Goal: Find specific page/section: Find specific page/section

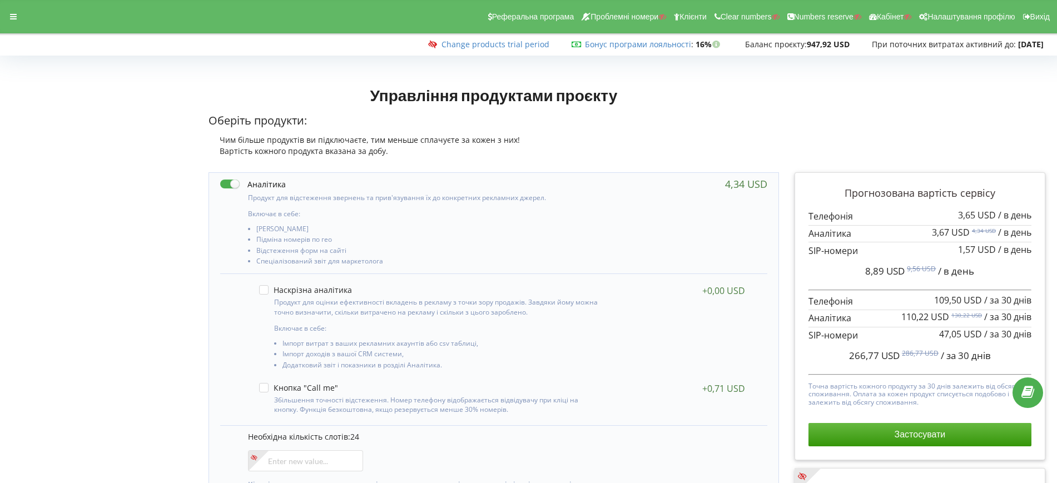
click at [715, 113] on p "Оберіть продукти:" at bounding box center [493, 121] width 570 height 16
click at [14, 18] on icon at bounding box center [13, 17] width 7 height 8
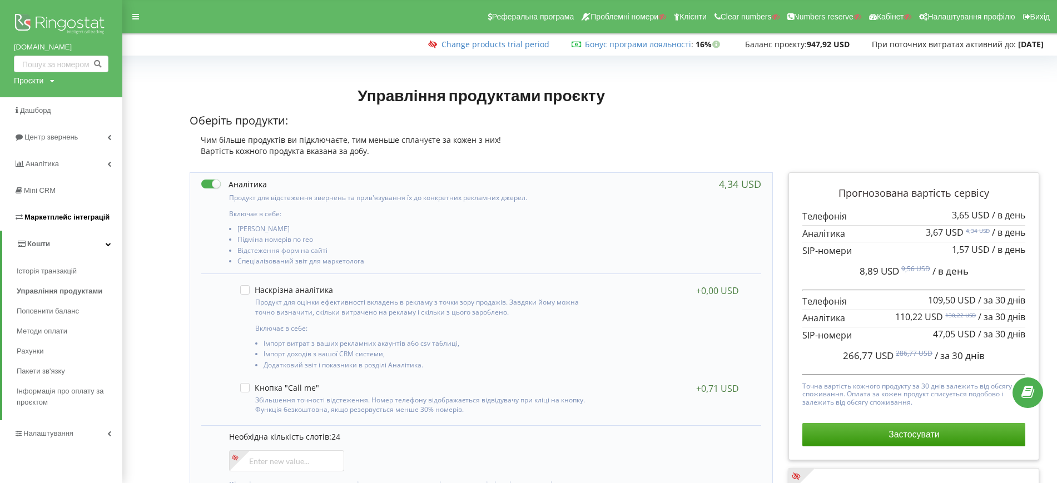
scroll to position [208, 0]
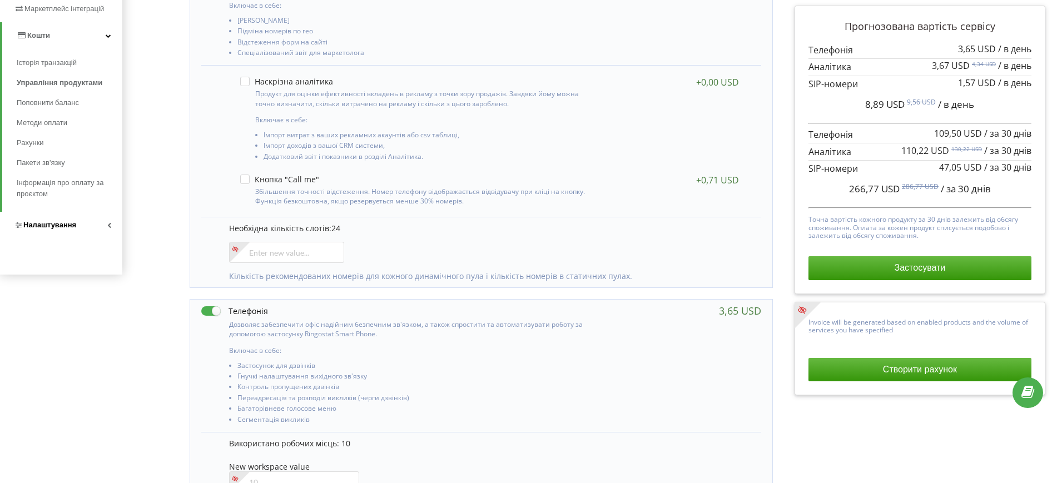
click at [74, 223] on span "Налаштування" at bounding box center [49, 225] width 53 height 8
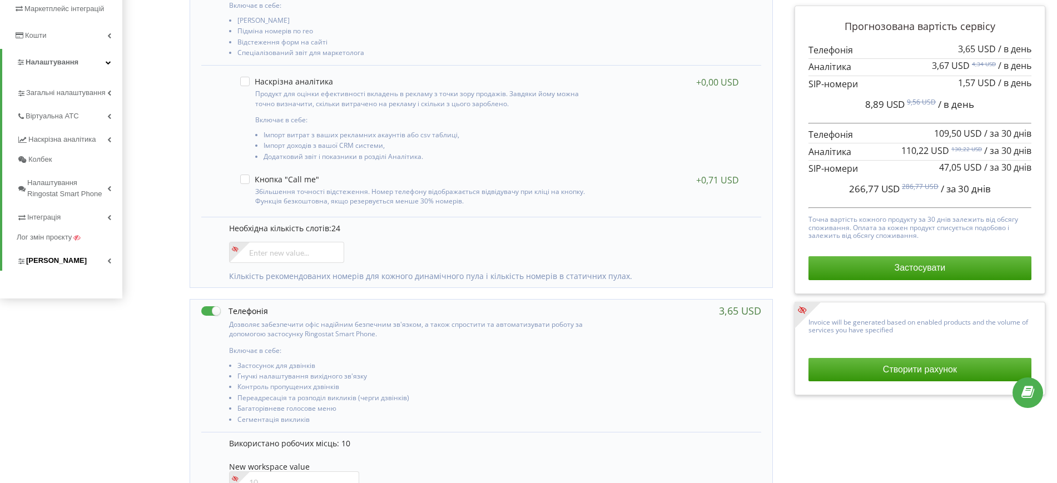
click at [51, 265] on span "Коллтрекінг" at bounding box center [56, 260] width 61 height 11
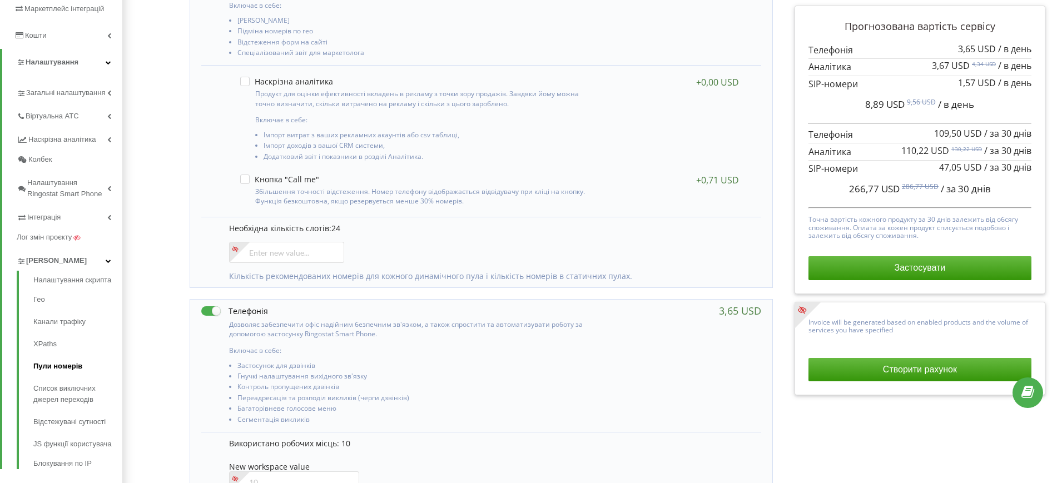
click at [60, 369] on link "Пули номерів" at bounding box center [77, 366] width 89 height 22
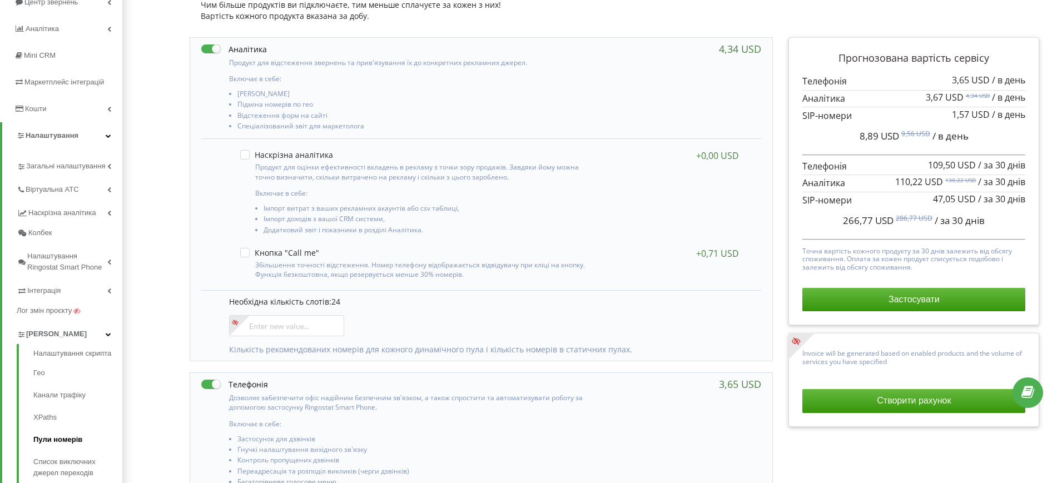
scroll to position [278, 0]
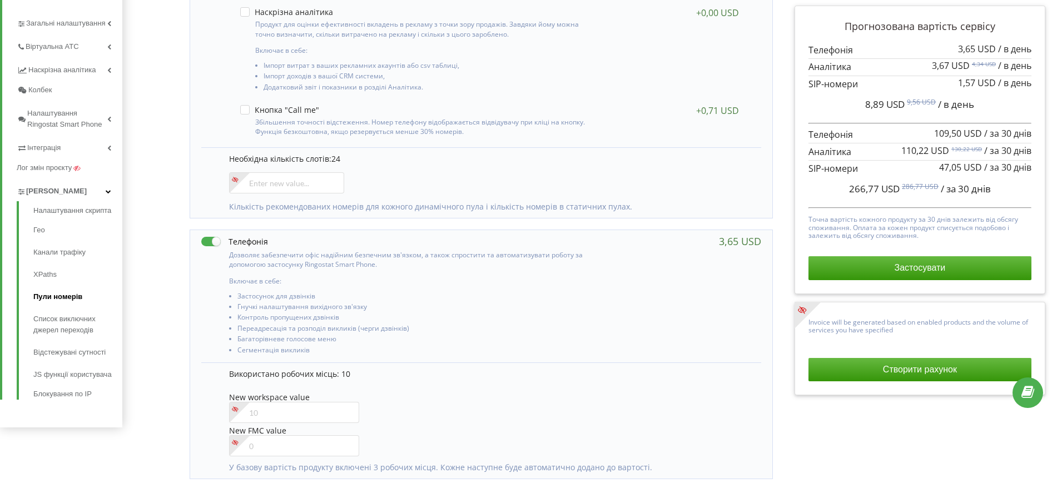
drag, startPoint x: 59, startPoint y: 300, endPoint x: 53, endPoint y: 301, distance: 5.8
click at [59, 300] on link "Пули номерів" at bounding box center [77, 297] width 89 height 22
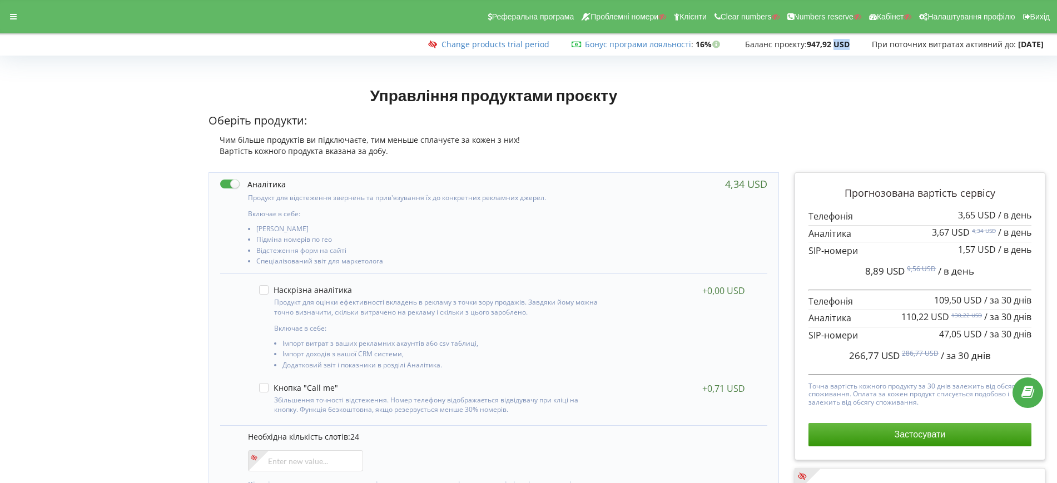
drag, startPoint x: 831, startPoint y: 42, endPoint x: 823, endPoint y: 41, distance: 8.5
click at [823, 41] on strong "947,92 USD" at bounding box center [828, 44] width 43 height 11
drag, startPoint x: 649, startPoint y: 120, endPoint x: 648, endPoint y: 141, distance: 21.1
click at [649, 120] on p "Оберіть продукти:" at bounding box center [493, 121] width 570 height 16
click at [13, 7] on div "Реферальна програма Проблемні номери Клієнти Clear numbers Numbers reserve Кабі…" at bounding box center [528, 16] width 1072 height 33
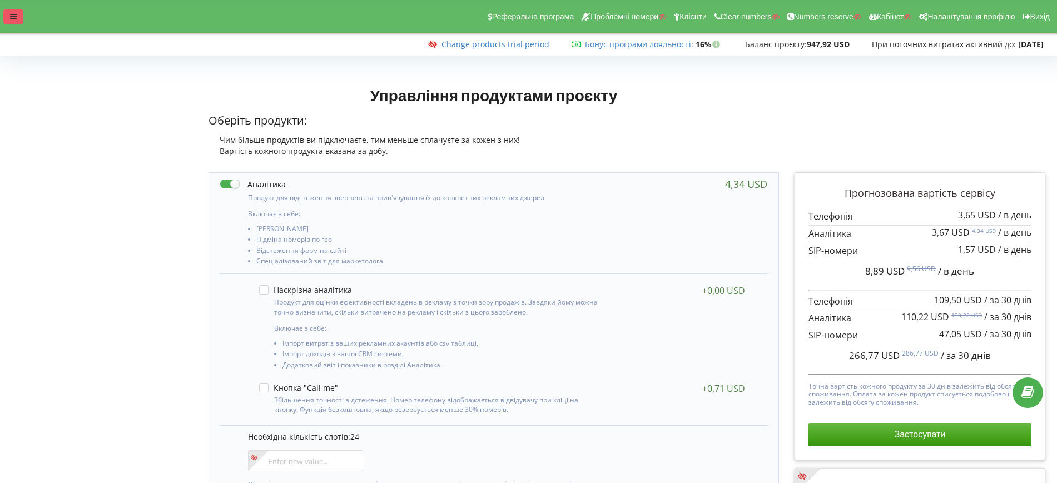
click at [13, 9] on div at bounding box center [13, 17] width 20 height 16
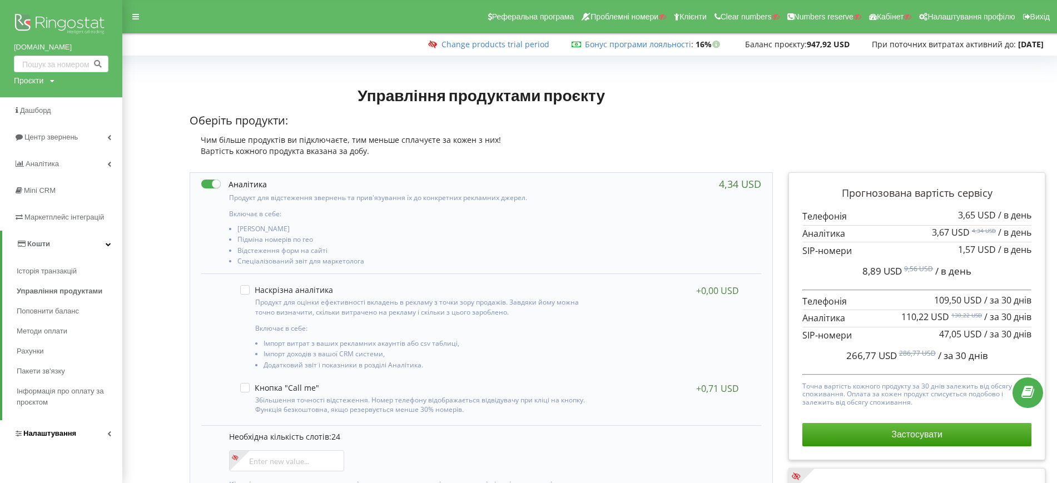
click at [39, 435] on span "Налаштування" at bounding box center [49, 433] width 53 height 8
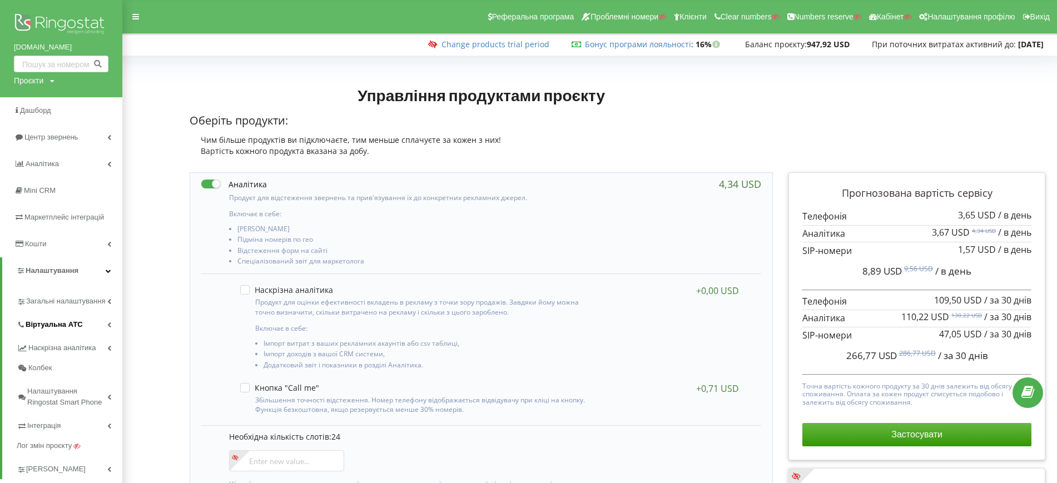
click at [55, 330] on span "Віртуальна АТС" at bounding box center [54, 324] width 57 height 11
click at [58, 357] on link "Переадресація" at bounding box center [77, 363] width 89 height 22
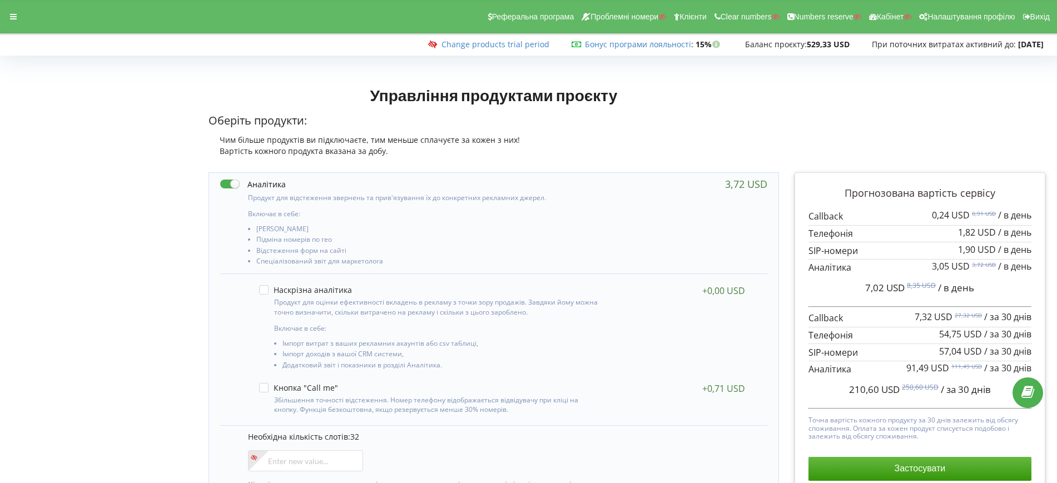
click at [24, 16] on div "Реферальна програма Проблемні номери Клієнти Clear numbers Numbers reserve Кабі…" at bounding box center [528, 16] width 1072 height 33
click at [14, 18] on icon at bounding box center [13, 17] width 7 height 8
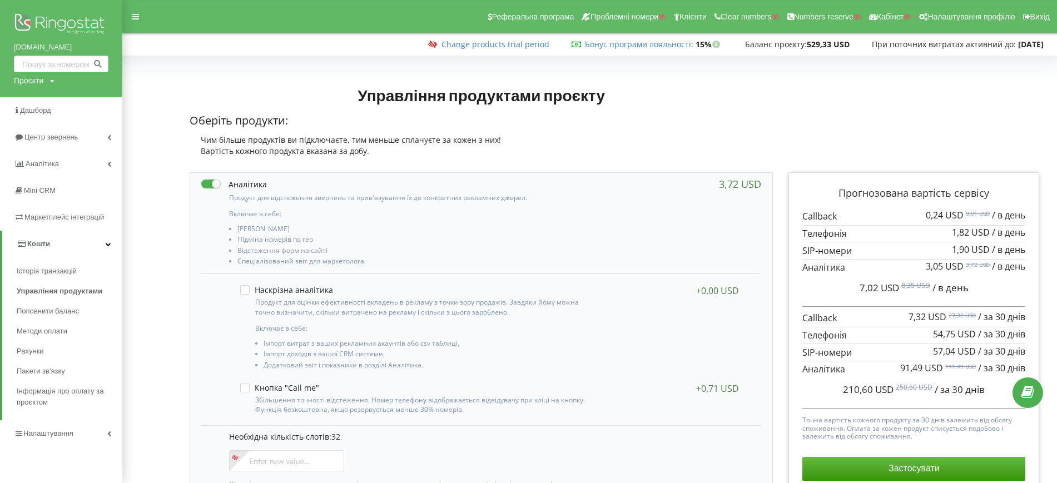
click at [21, 79] on div "Проєкти" at bounding box center [28, 80] width 29 height 11
drag, startPoint x: 33, startPoint y: 110, endPoint x: 38, endPoint y: 106, distance: 6.5
click at [33, 110] on input "text" at bounding box center [49, 104] width 56 height 16
paste input "[DOMAIN_NAME]"
type input "[DOMAIN_NAME]"
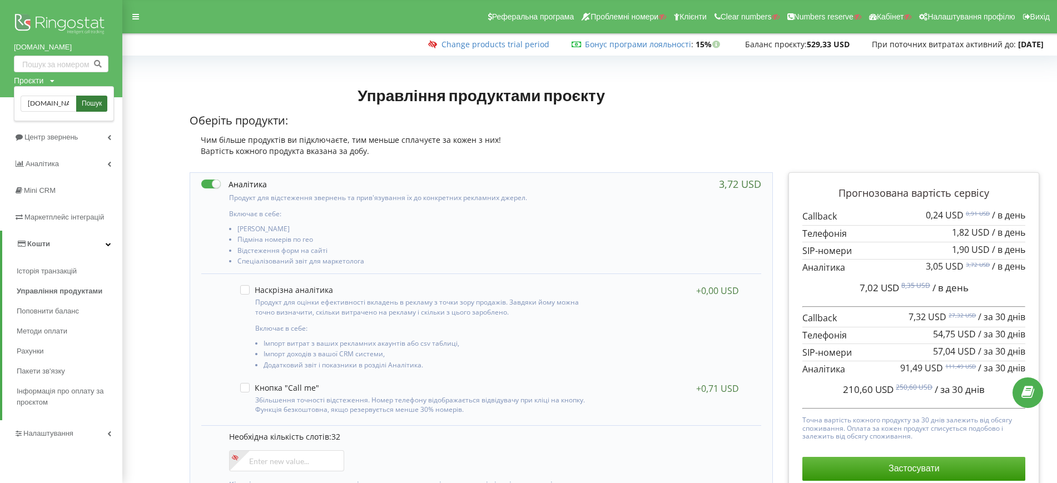
click at [96, 102] on span "Пошук" at bounding box center [92, 104] width 20 height 10
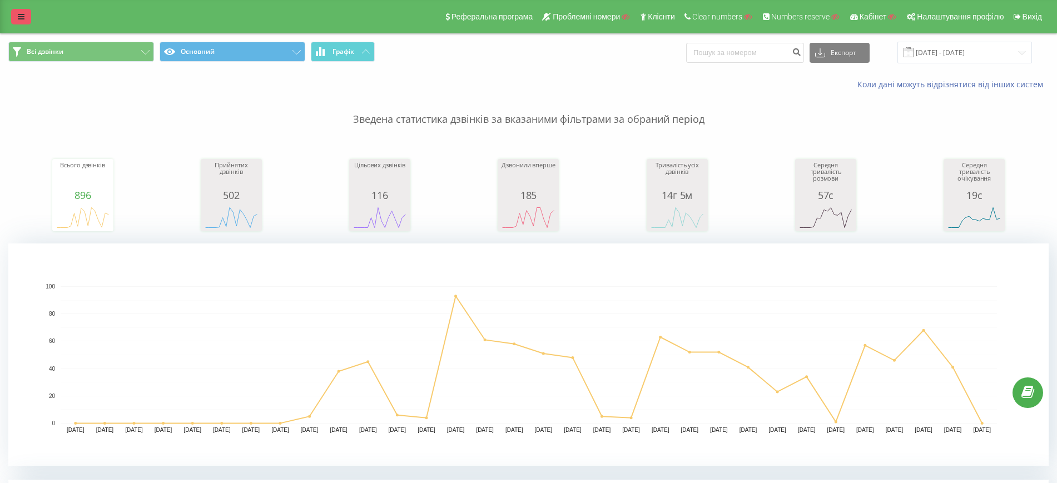
click at [26, 22] on link at bounding box center [21, 17] width 20 height 16
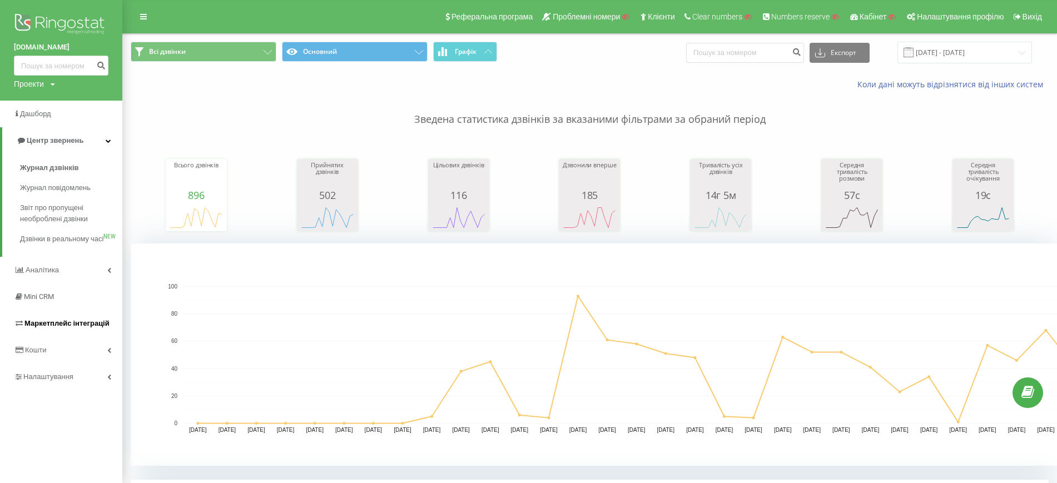
click at [53, 327] on span "Маркетплейс інтеграцій" at bounding box center [66, 323] width 85 height 8
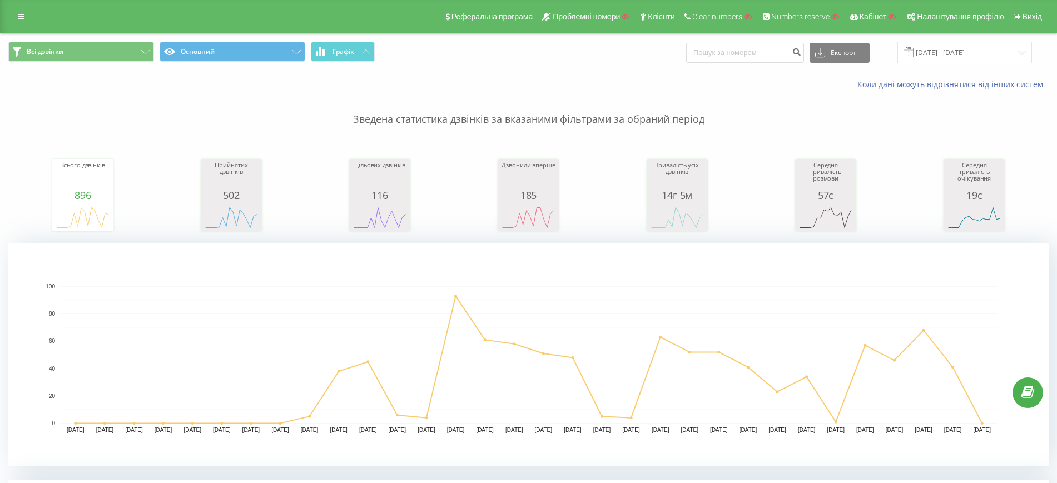
click at [17, 18] on link at bounding box center [21, 17] width 20 height 16
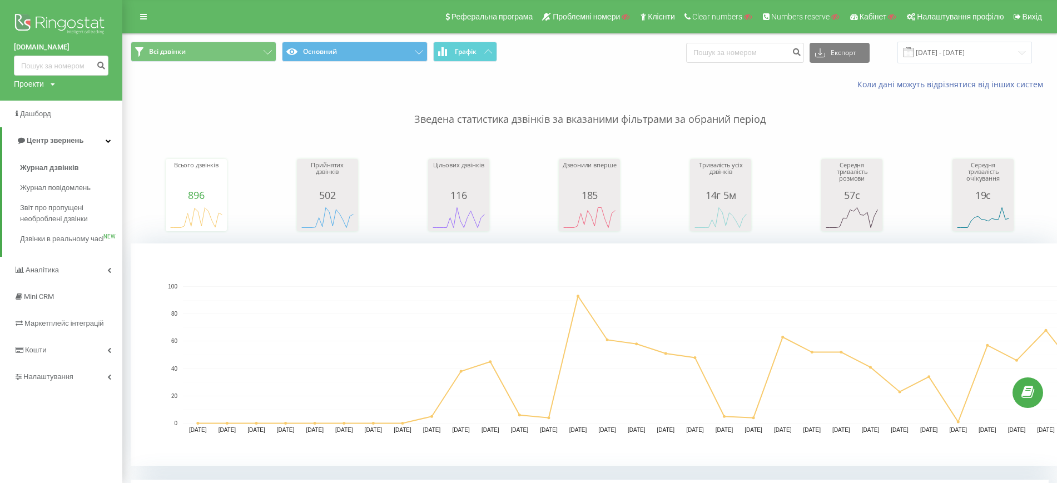
click at [31, 94] on div "[DOMAIN_NAME] Проекти Пошук" at bounding box center [61, 50] width 122 height 101
click at [34, 83] on div "Проекти" at bounding box center [29, 83] width 30 height 11
click at [41, 102] on input "text" at bounding box center [45, 101] width 56 height 16
paste input "[DOMAIN_NAME]"
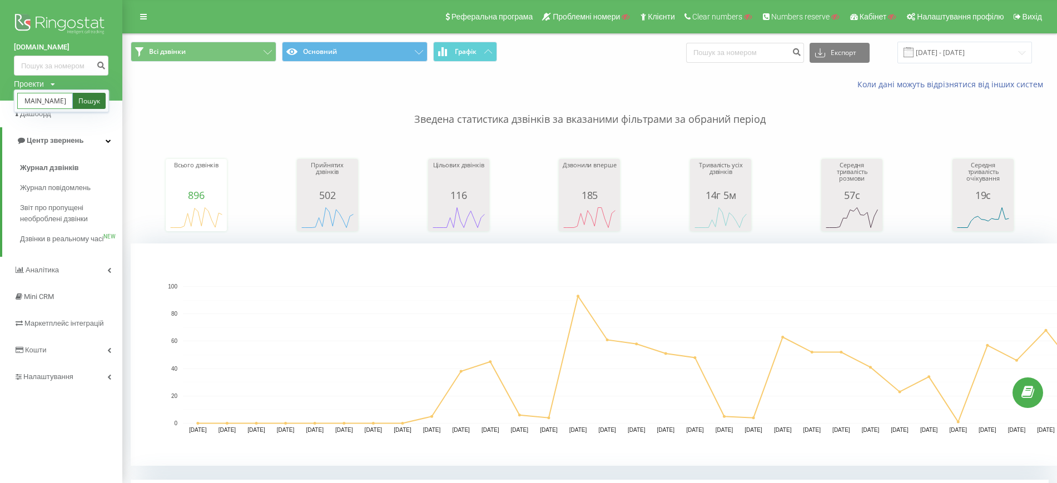
type input "[DOMAIN_NAME]"
click at [91, 98] on link "Пошук" at bounding box center [89, 101] width 33 height 16
